Goal: Transaction & Acquisition: Purchase product/service

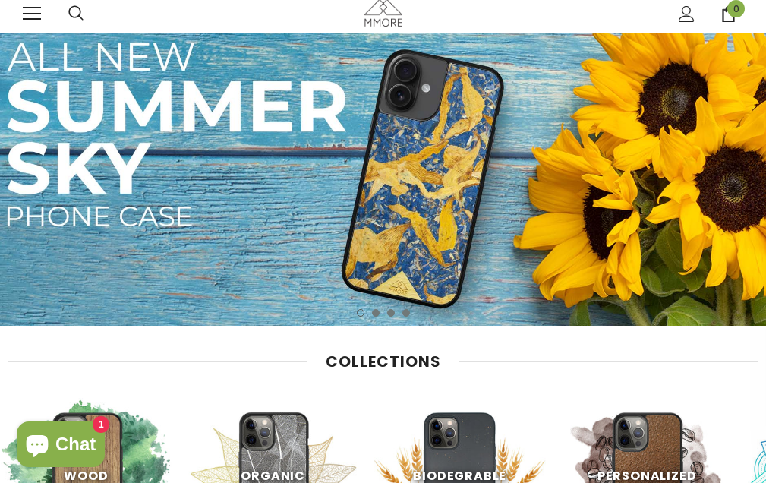
scroll to position [380, 0]
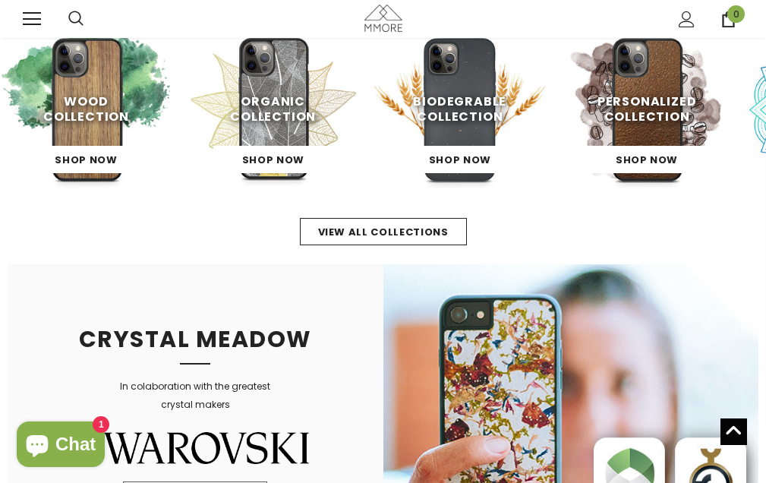
click at [455, 125] on span "Biodegrable Collection" at bounding box center [459, 109] width 93 height 33
click at [456, 159] on span "Shop Now" at bounding box center [460, 160] width 62 height 14
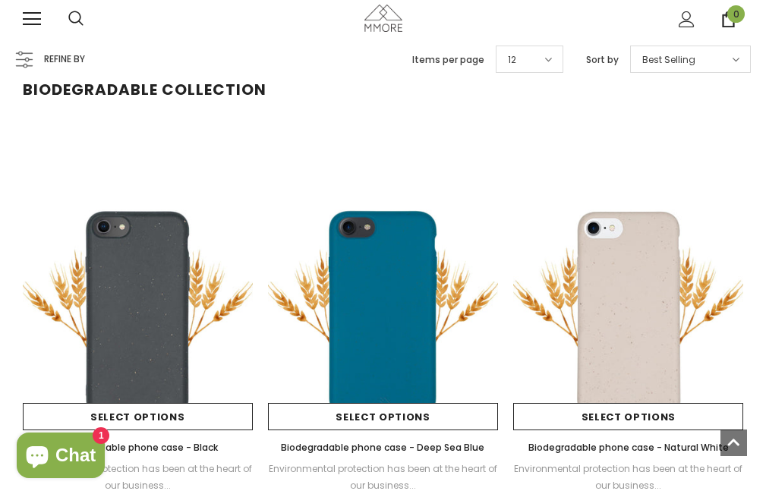
scroll to position [152, 0]
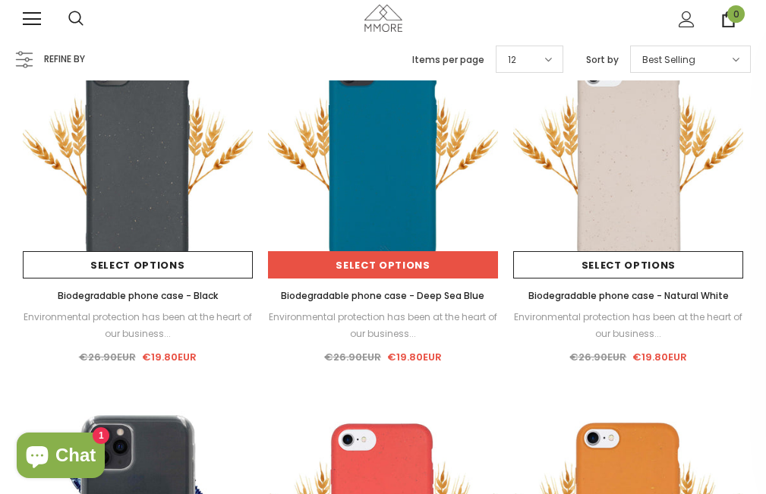
click at [390, 258] on link "Select options" at bounding box center [383, 264] width 230 height 27
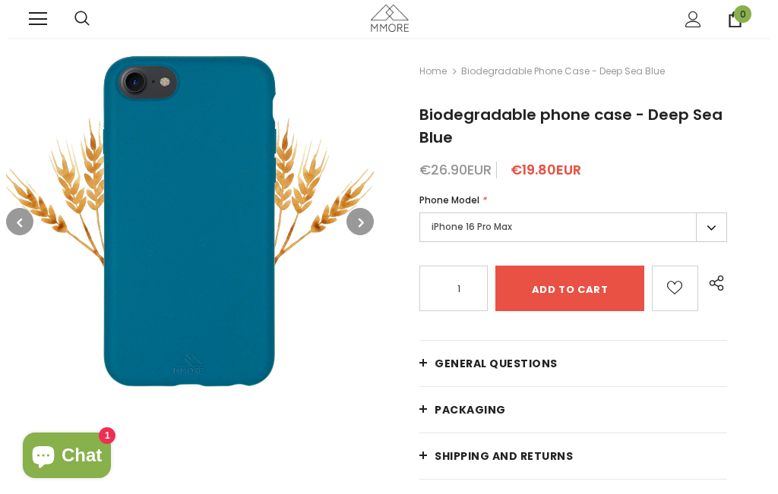
scroll to position [152, 0]
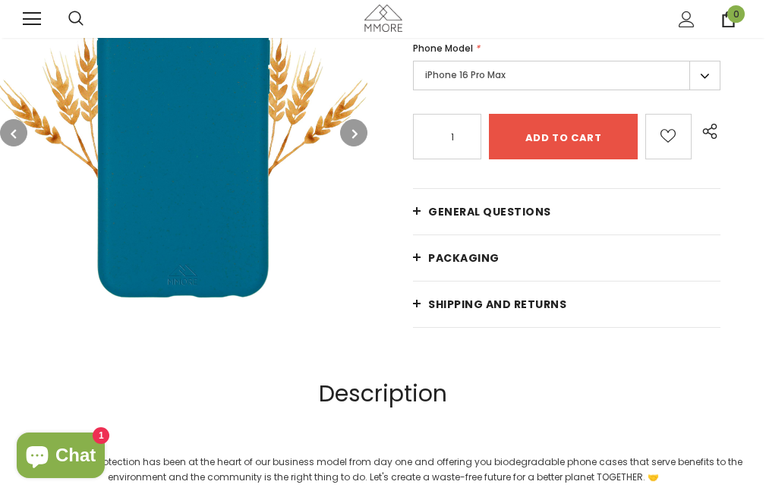
click at [468, 131] on input "1" at bounding box center [447, 137] width 59 height 26
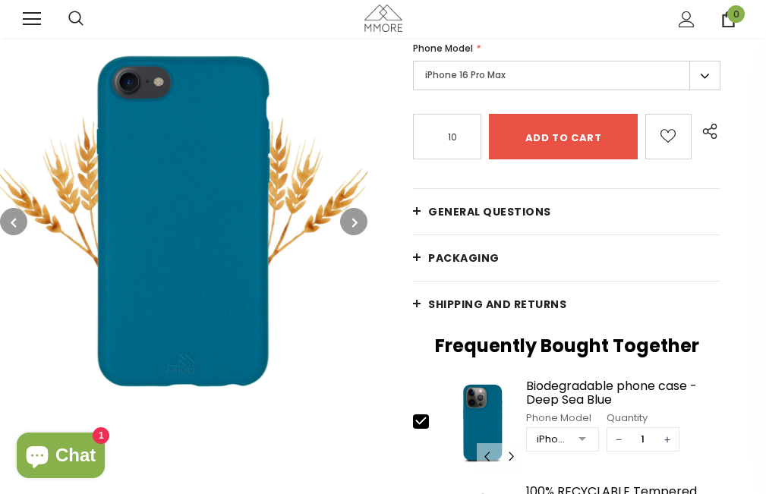
type input "10"
click at [597, 170] on div "Home Biodegradable phone case - Deep Sea Blue Biodegradable phone case - Deep S…" at bounding box center [567, 357] width 399 height 943
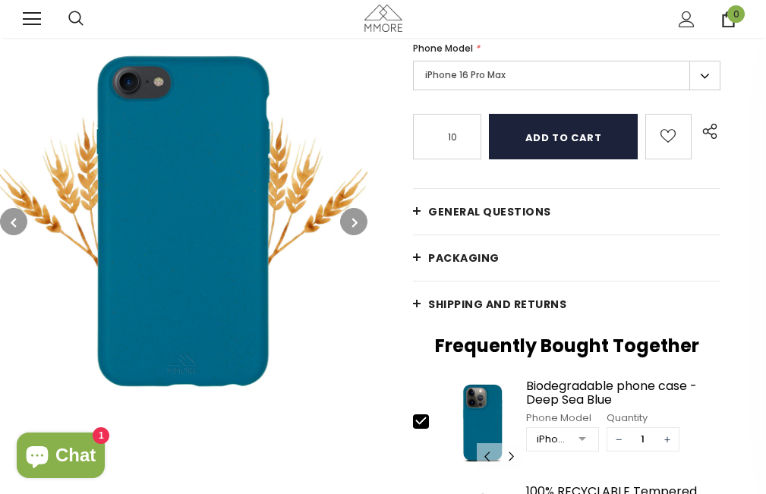
click at [598, 141] on input "Add to cart" at bounding box center [563, 137] width 149 height 46
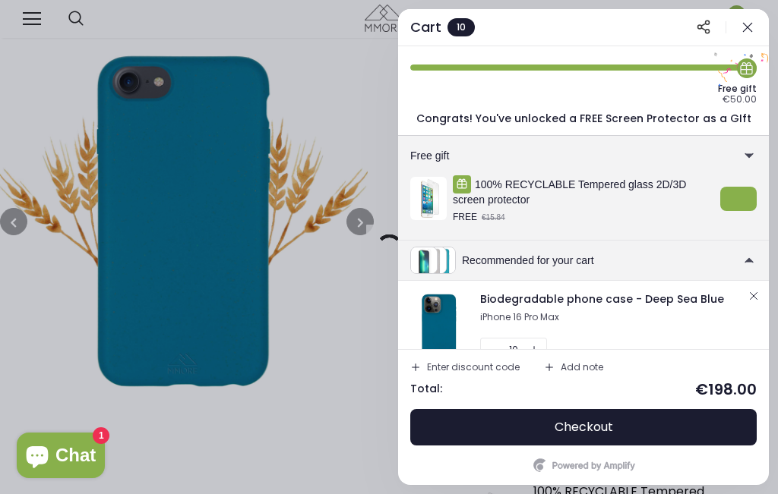
click at [470, 359] on button "Enter discount code" at bounding box center [464, 367] width 121 height 23
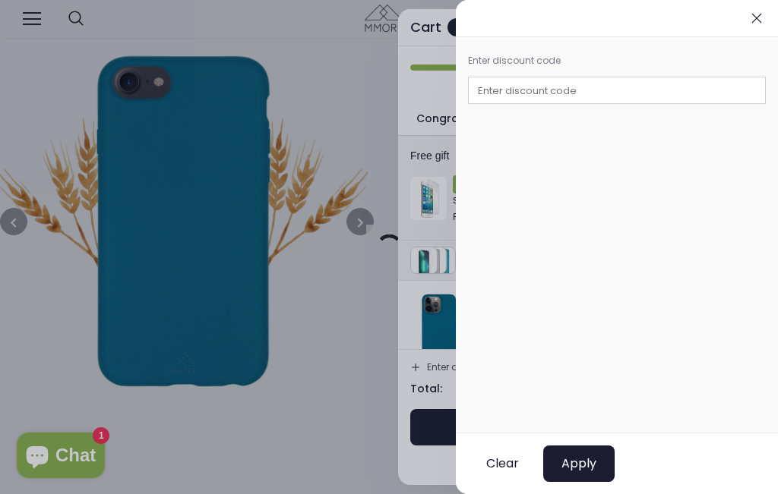
paste input "4YOU10"
type input "4YOU10"
click at [519, 91] on input "4YOU10" at bounding box center [617, 90] width 298 height 27
click at [580, 462] on span "Apply" at bounding box center [578, 463] width 35 height 15
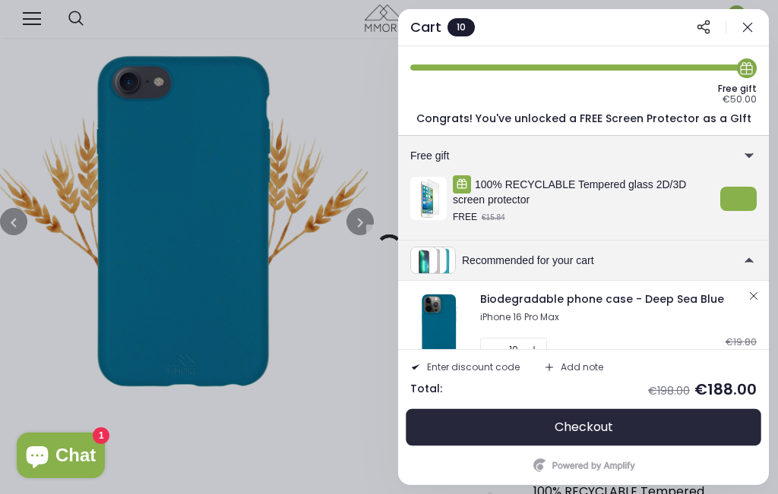
click at [663, 428] on button "Checkout" at bounding box center [583, 427] width 346 height 36
